Goal: Transaction & Acquisition: Download file/media

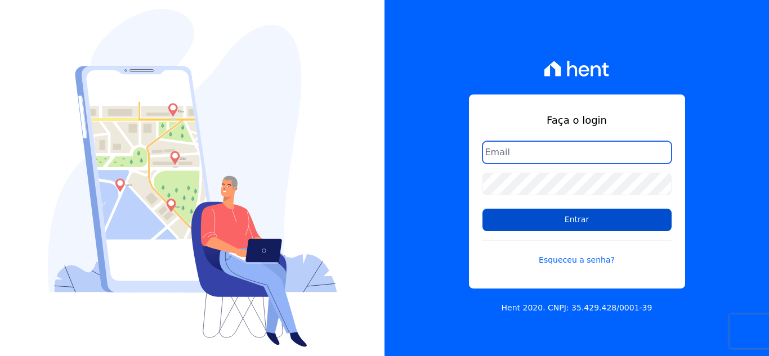
type input "[EMAIL_ADDRESS][DOMAIN_NAME]"
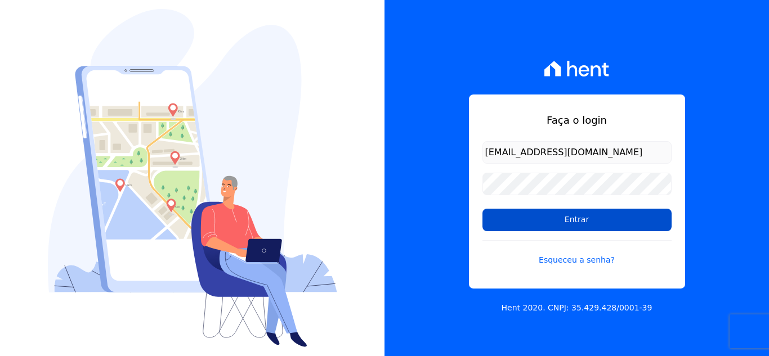
click at [558, 229] on input "Entrar" at bounding box center [576, 220] width 189 height 23
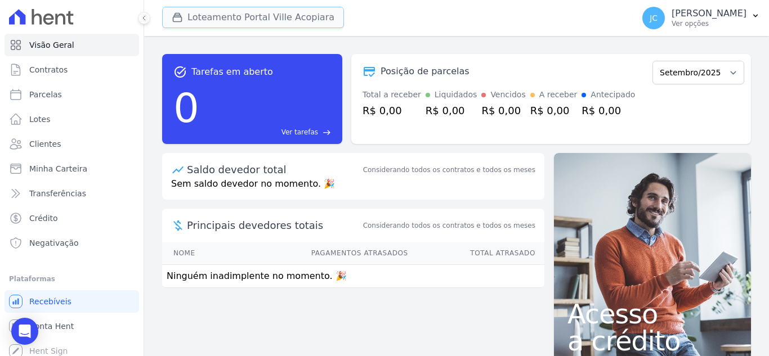
click at [249, 25] on button "Loteamento Portal Ville Acopiara" at bounding box center [253, 17] width 182 height 21
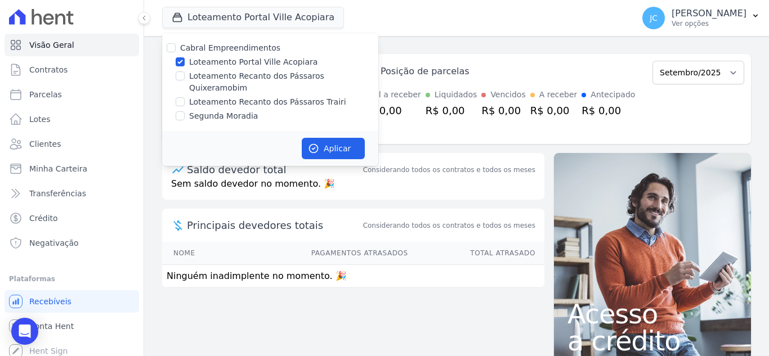
click at [208, 64] on label "Loteamento Portal Ville Acopiara" at bounding box center [253, 62] width 128 height 12
click at [185, 64] on input "Loteamento Portal Ville Acopiara" at bounding box center [180, 61] width 9 height 9
checkbox input "false"
click at [189, 73] on label "Loteamento Recanto dos Pássaros Quixeramobim" at bounding box center [283, 82] width 189 height 24
click at [185, 73] on input "Loteamento Recanto dos Pássaros Quixeramobim" at bounding box center [180, 75] width 9 height 9
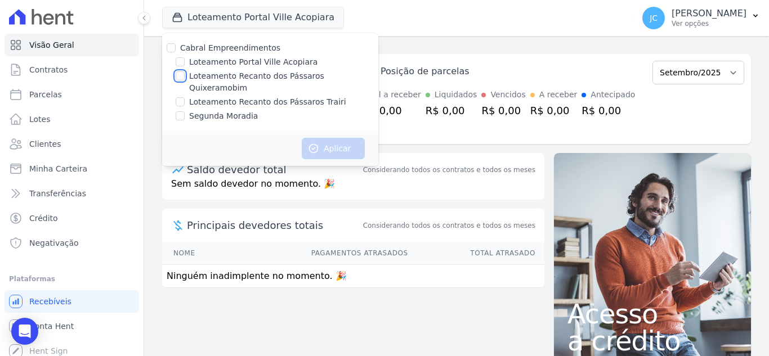
checkbox input "true"
click at [311, 143] on button "Aplicar" at bounding box center [333, 148] width 63 height 21
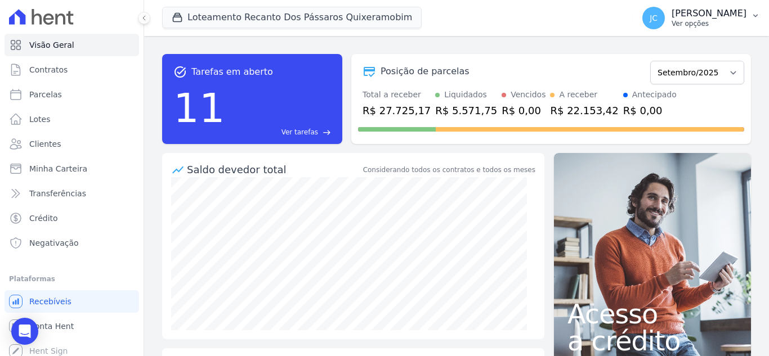
click at [689, 19] on p "JANAÍNA CABRAL" at bounding box center [709, 13] width 75 height 11
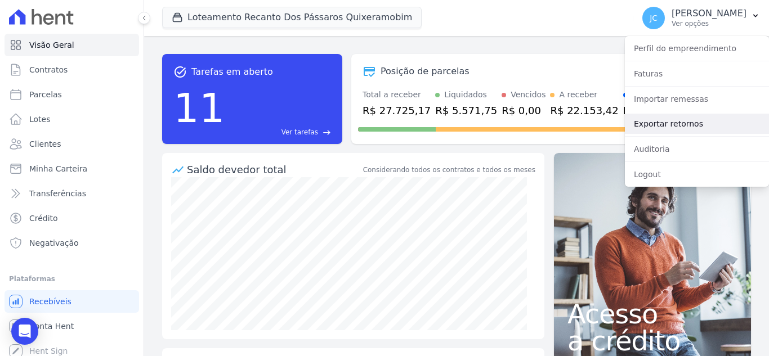
click at [681, 124] on link "Exportar retornos" at bounding box center [697, 124] width 144 height 20
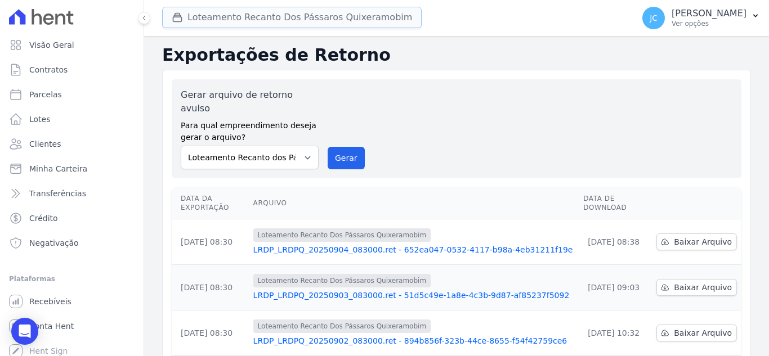
click at [330, 17] on button "Loteamento Recanto Dos Pássaros Quixeramobim" at bounding box center [291, 17] width 259 height 21
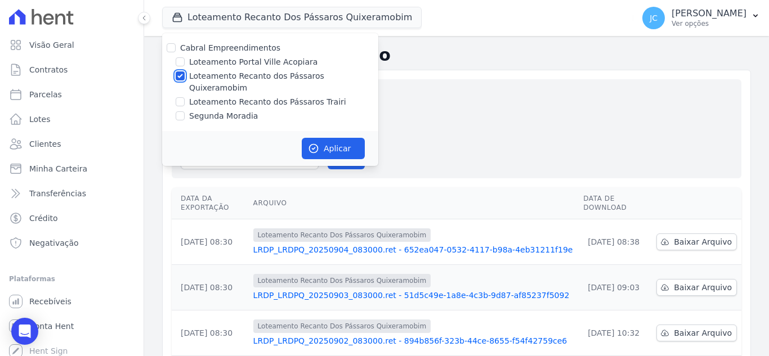
click at [182, 75] on input "Loteamento Recanto dos Pássaros Quixeramobim" at bounding box center [180, 75] width 9 height 9
checkbox input "false"
click at [181, 97] on input "Loteamento Recanto dos Pássaros Trairi" at bounding box center [180, 101] width 9 height 9
checkbox input "true"
click at [314, 138] on button "Aplicar" at bounding box center [333, 148] width 63 height 21
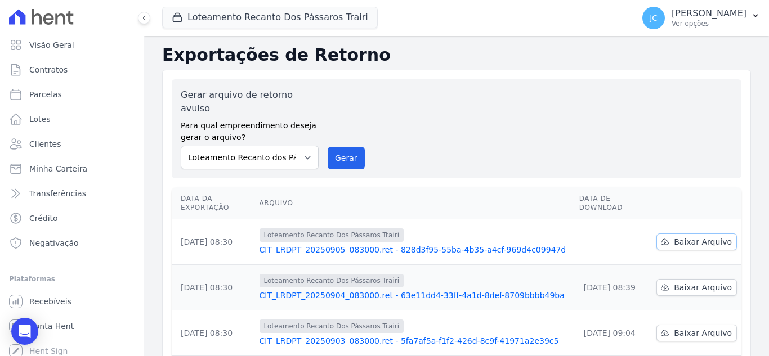
click at [696, 236] on span "Baixar Arquivo" at bounding box center [703, 241] width 58 height 11
click at [303, 21] on button "Loteamento Recanto Dos Pássaros Trairi" at bounding box center [270, 17] width 216 height 21
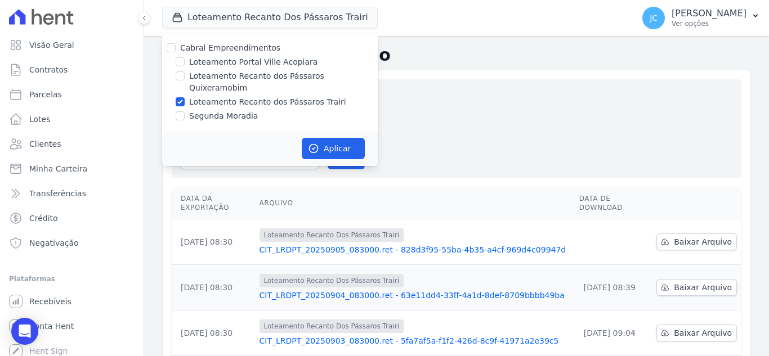
click at [198, 96] on label "Loteamento Recanto dos Pássaros Trairi" at bounding box center [267, 102] width 157 height 12
click at [185, 97] on input "Loteamento Recanto dos Pássaros Trairi" at bounding box center [180, 101] width 9 height 9
checkbox input "false"
click at [207, 77] on label "Loteamento Recanto dos Pássaros Quixeramobim" at bounding box center [283, 82] width 189 height 24
click at [185, 77] on input "Loteamento Recanto dos Pássaros Quixeramobim" at bounding box center [180, 75] width 9 height 9
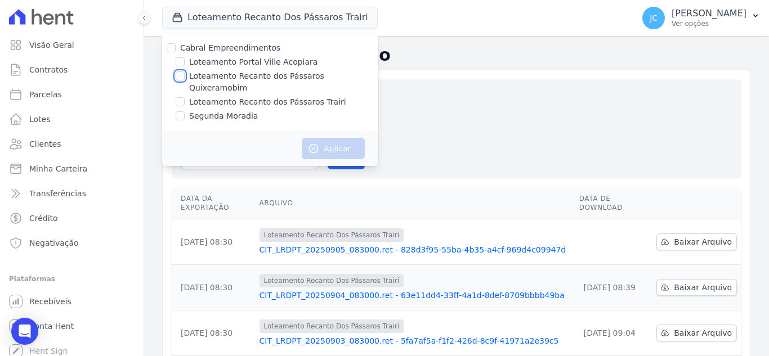
checkbox input "true"
click at [338, 138] on button "Aplicar" at bounding box center [333, 148] width 63 height 21
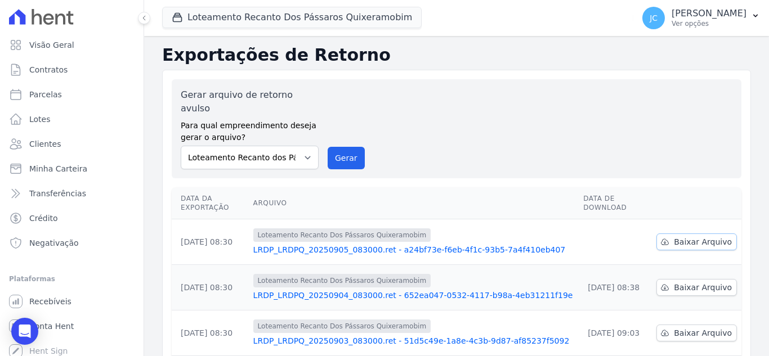
click at [709, 236] on span "Baixar Arquivo" at bounding box center [703, 241] width 58 height 11
